Goal: Transaction & Acquisition: Purchase product/service

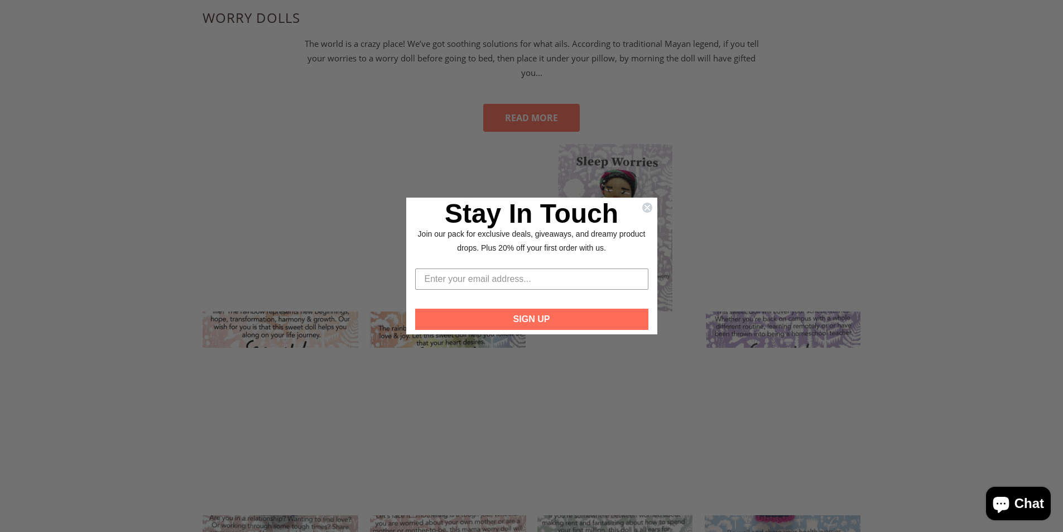
scroll to position [446, 0]
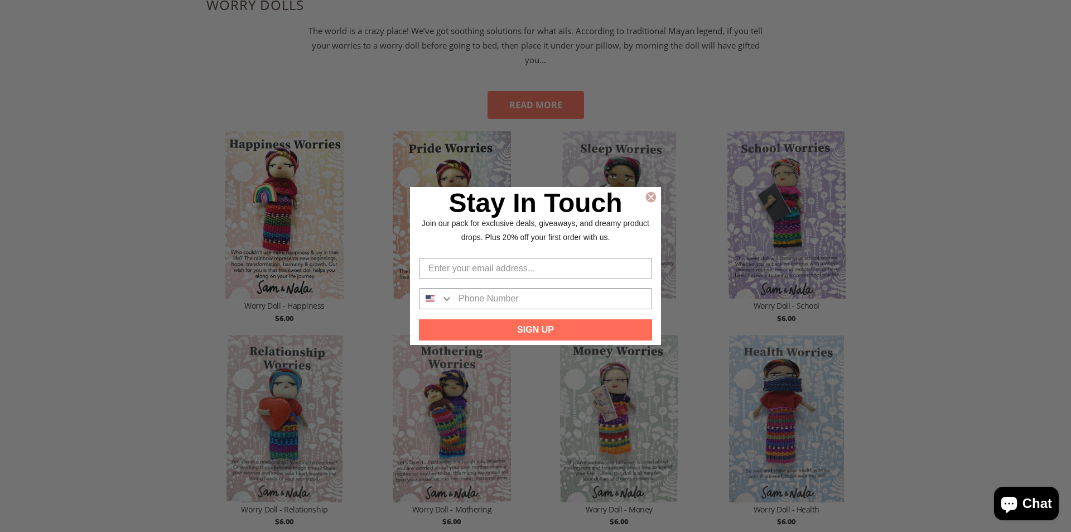
click at [650, 197] on circle "Close dialog" at bounding box center [651, 196] width 11 height 11
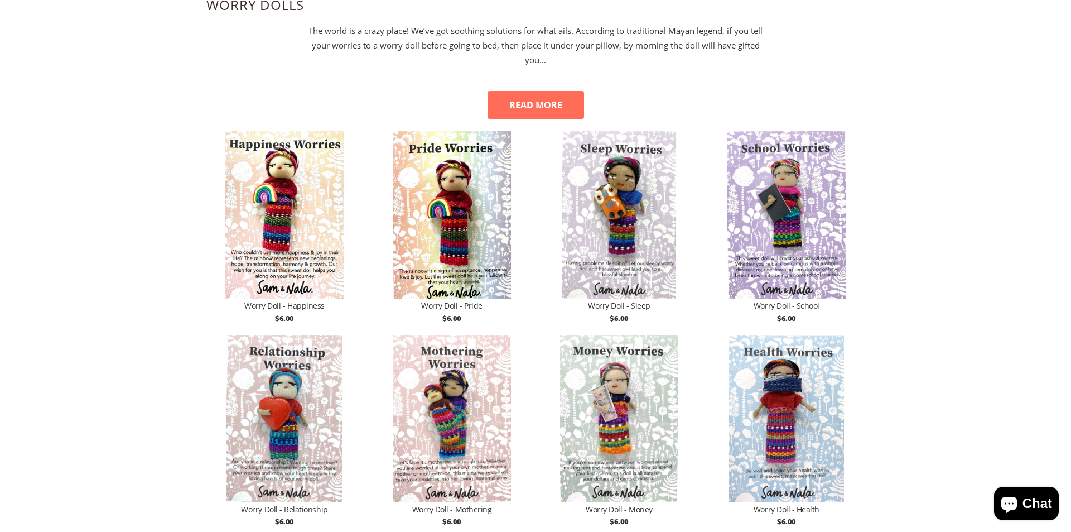
click at [650, 207] on icon "Close dialog" at bounding box center [650, 212] width 11 height 11
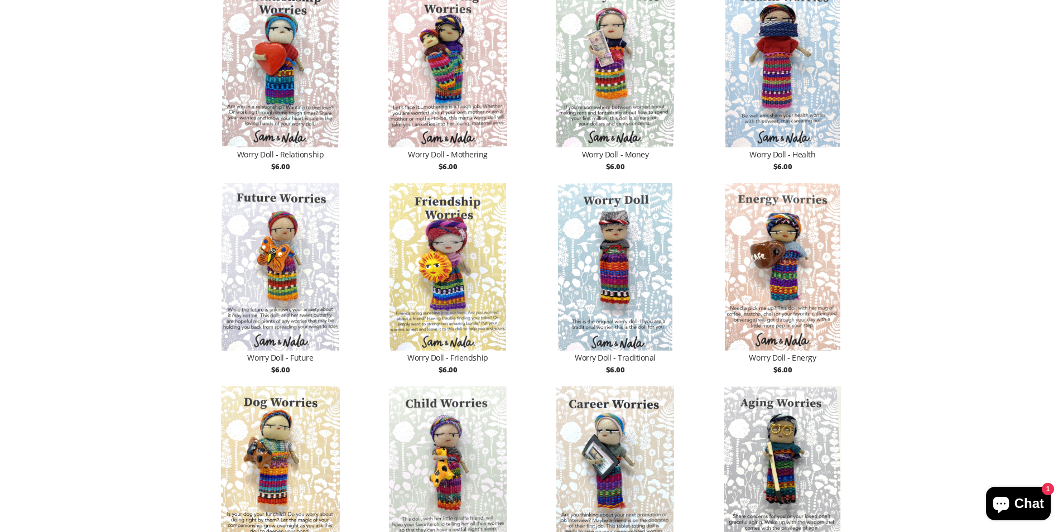
scroll to position [781, 0]
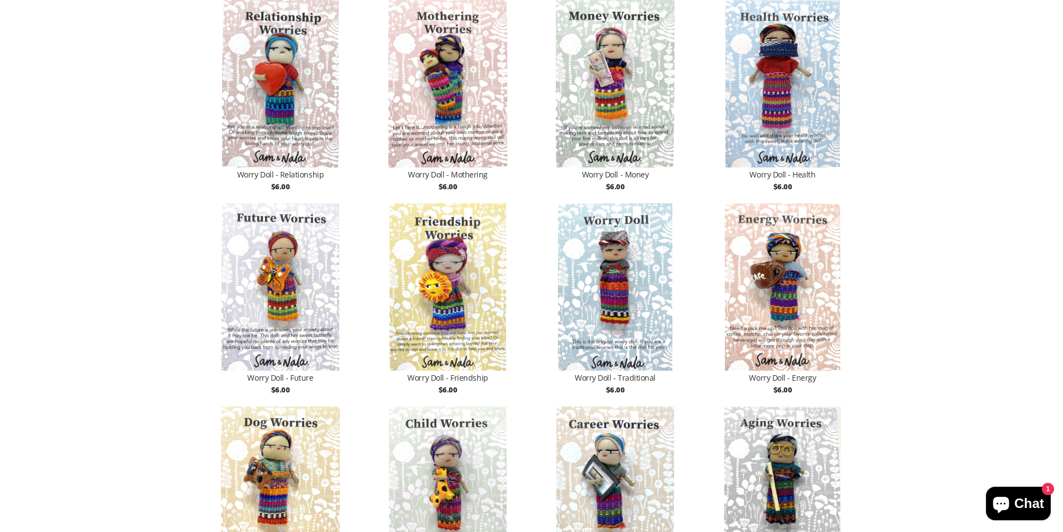
click at [617, 281] on img at bounding box center [615, 286] width 156 height 167
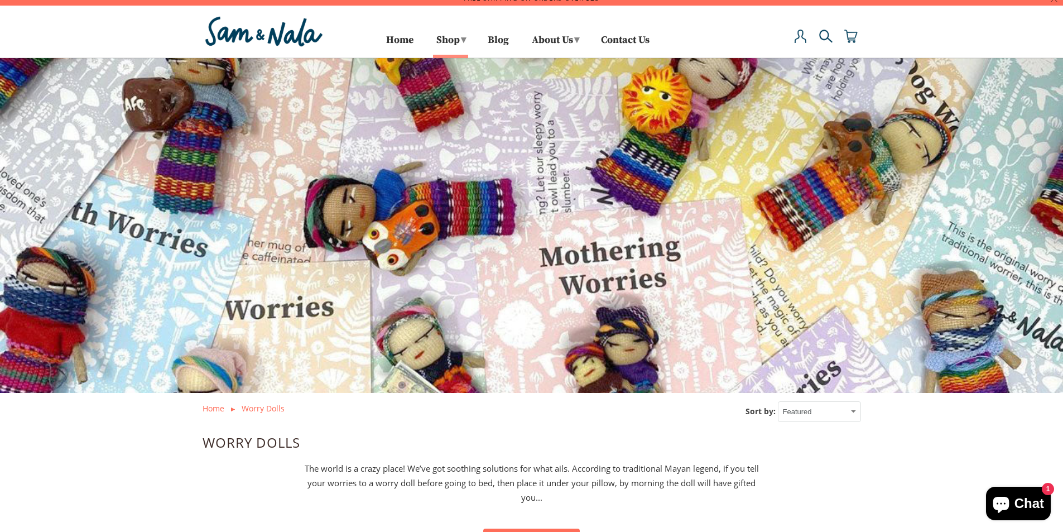
scroll to position [0, 0]
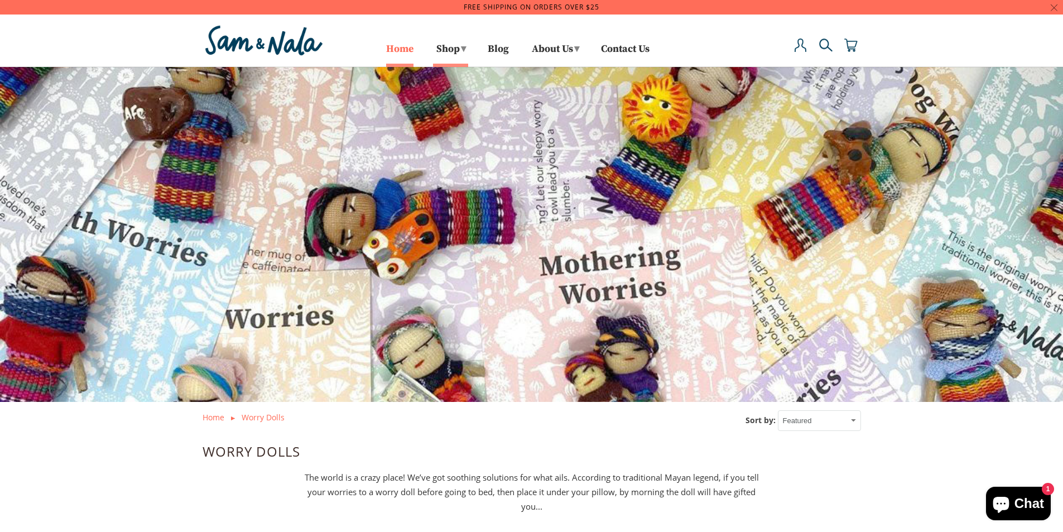
click at [393, 49] on link "Home" at bounding box center [399, 54] width 27 height 18
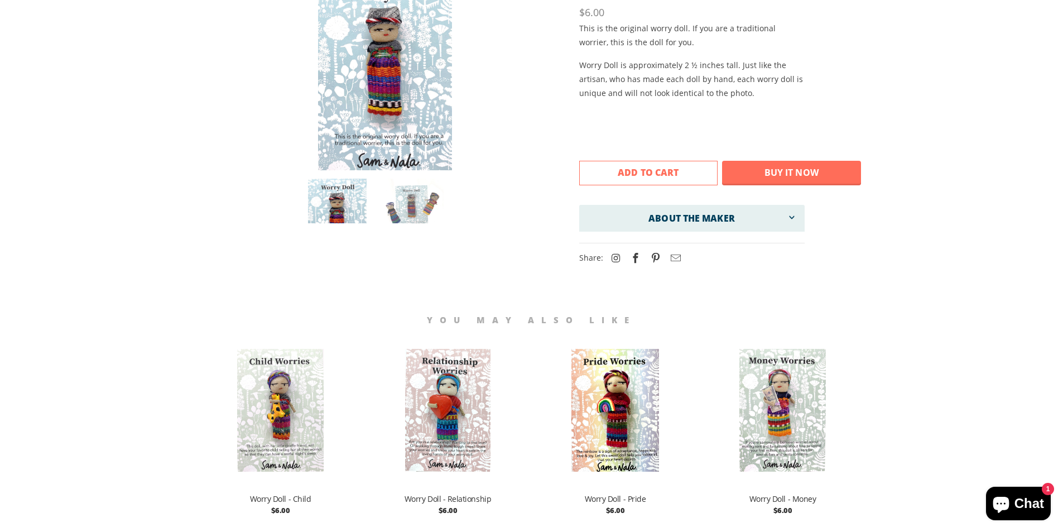
scroll to position [167, 0]
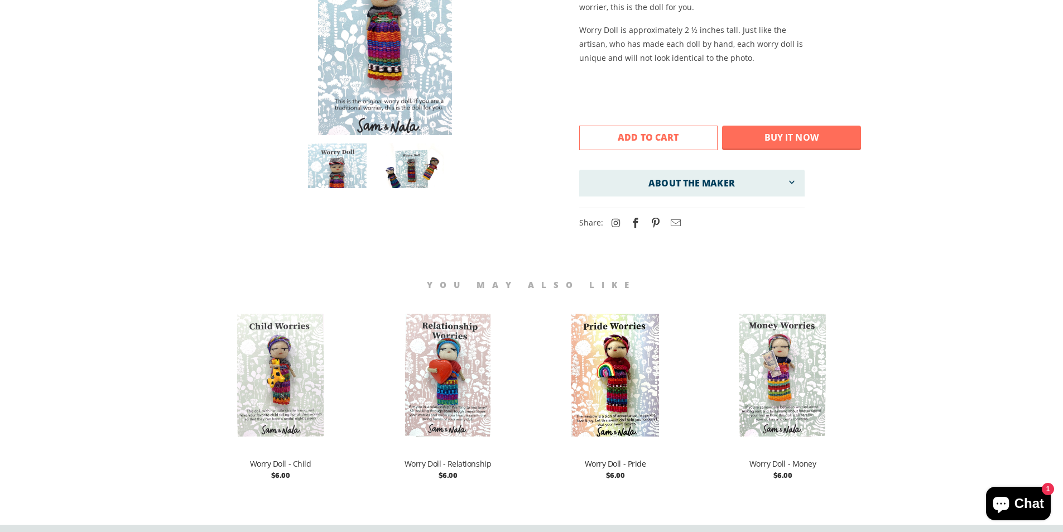
click at [416, 168] on img at bounding box center [414, 173] width 59 height 61
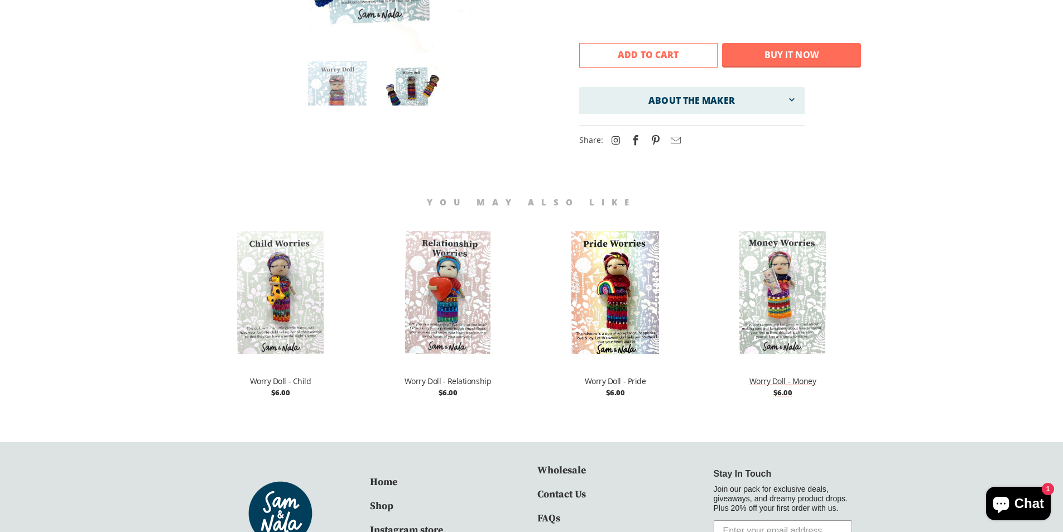
scroll to position [279, 0]
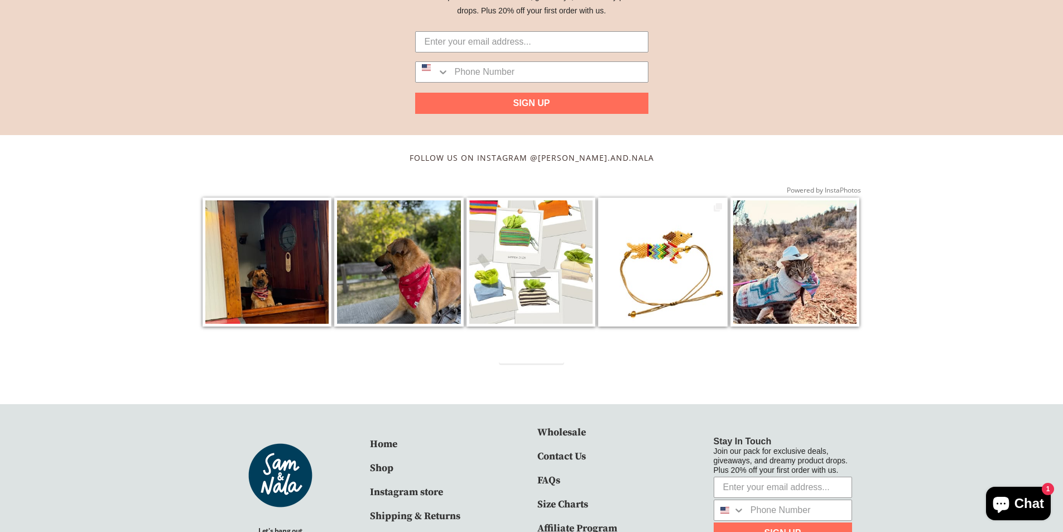
scroll to position [1867, 0]
